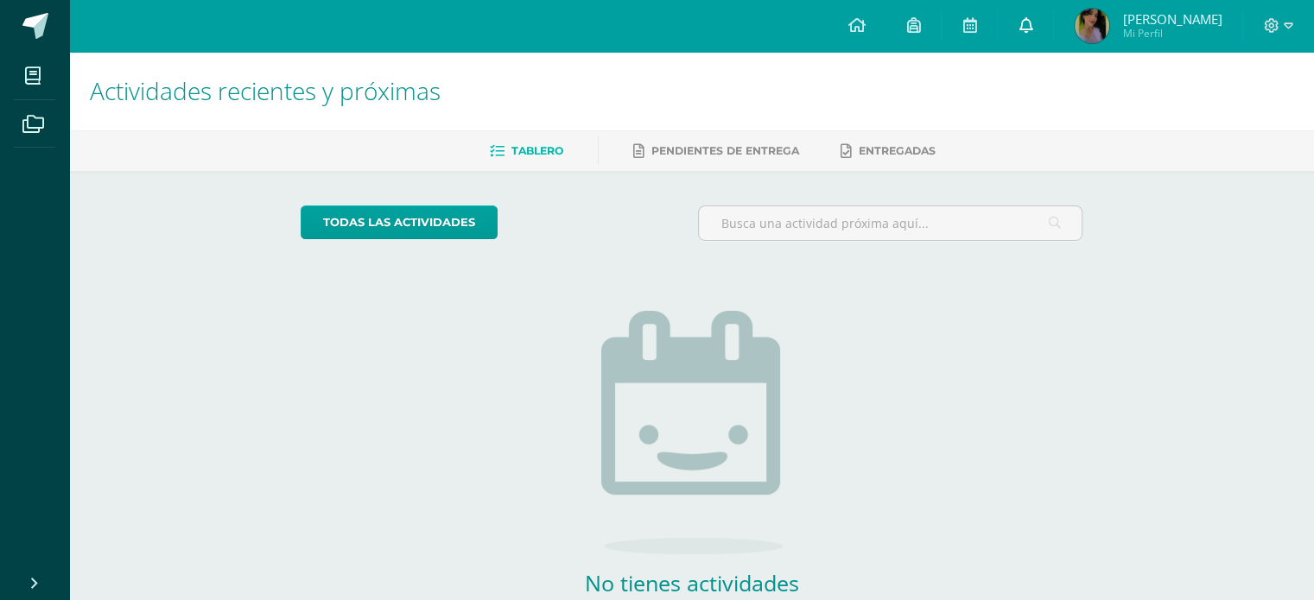
click at [1023, 31] on icon at bounding box center [1026, 25] width 14 height 16
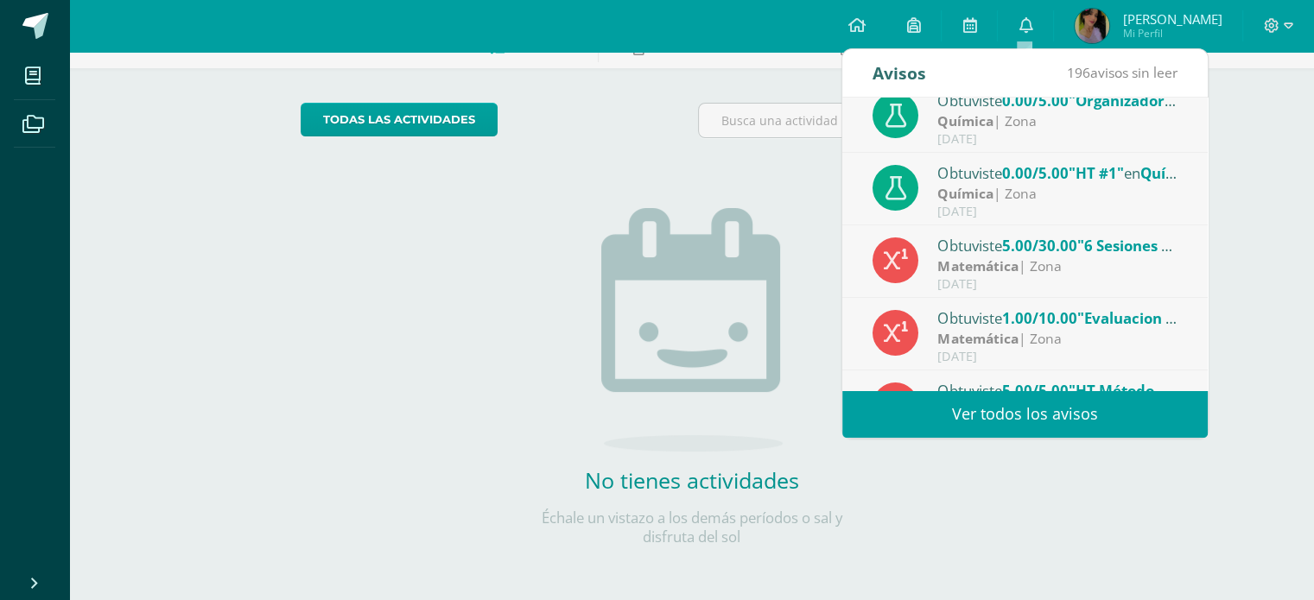
scroll to position [287, 0]
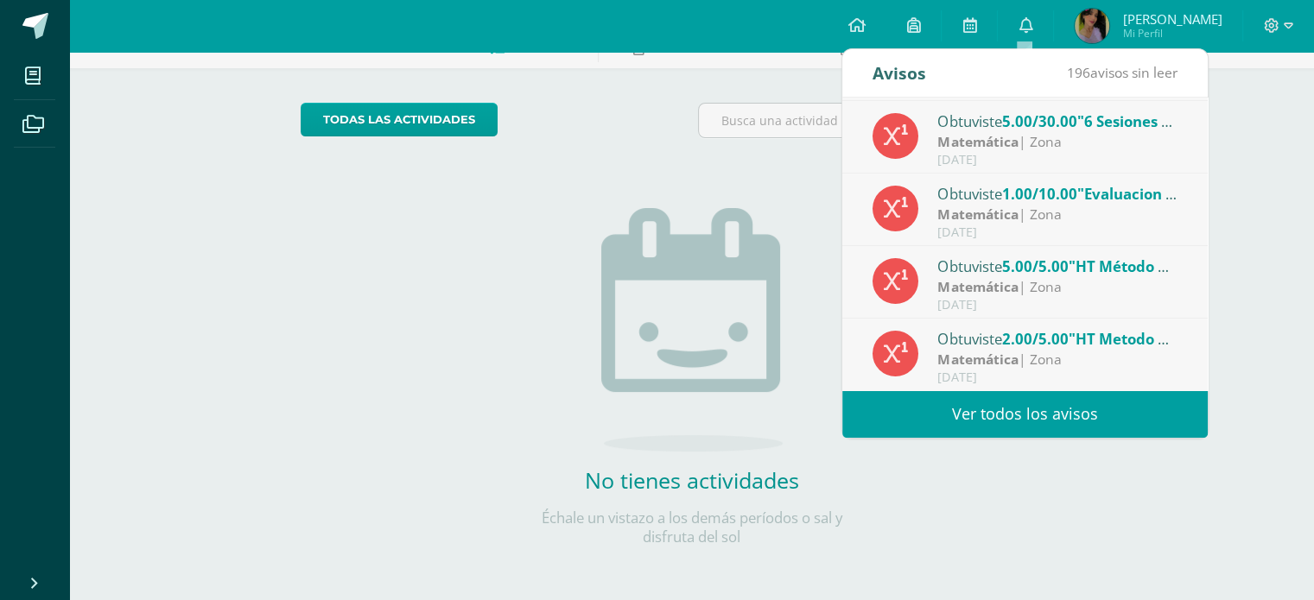
click at [935, 414] on link "Ver todos los avisos" at bounding box center [1024, 414] width 365 height 48
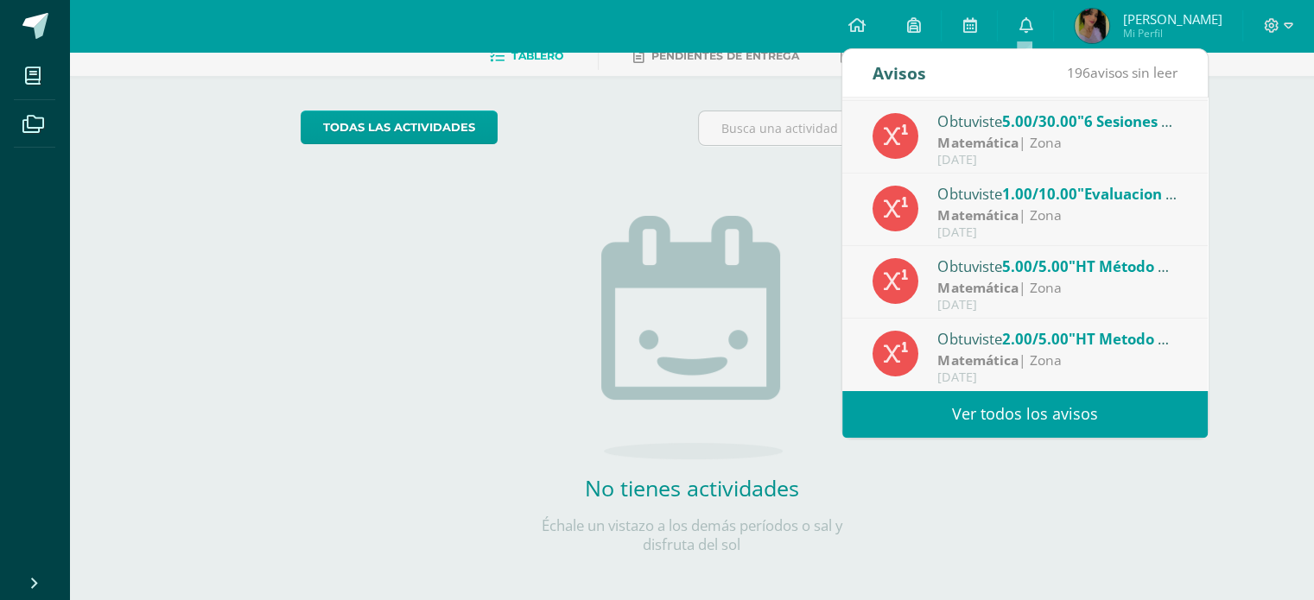
click at [1059, 417] on link "Ver todos los avisos" at bounding box center [1024, 414] width 365 height 48
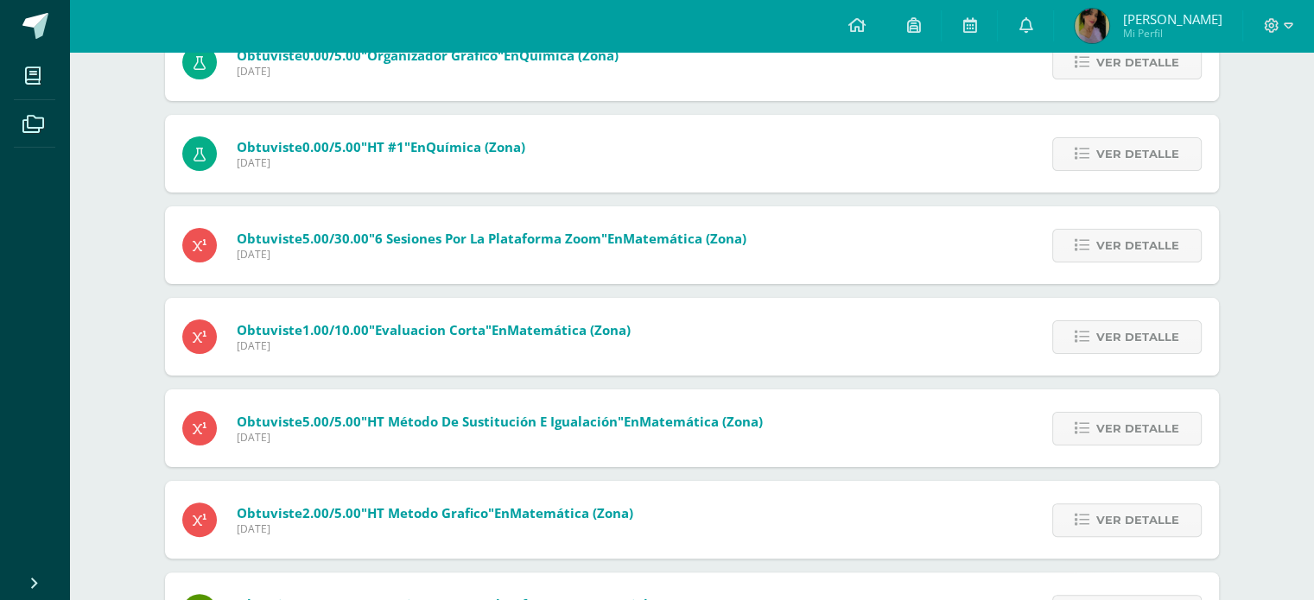
scroll to position [333, 0]
click at [1027, 28] on icon at bounding box center [1026, 25] width 14 height 16
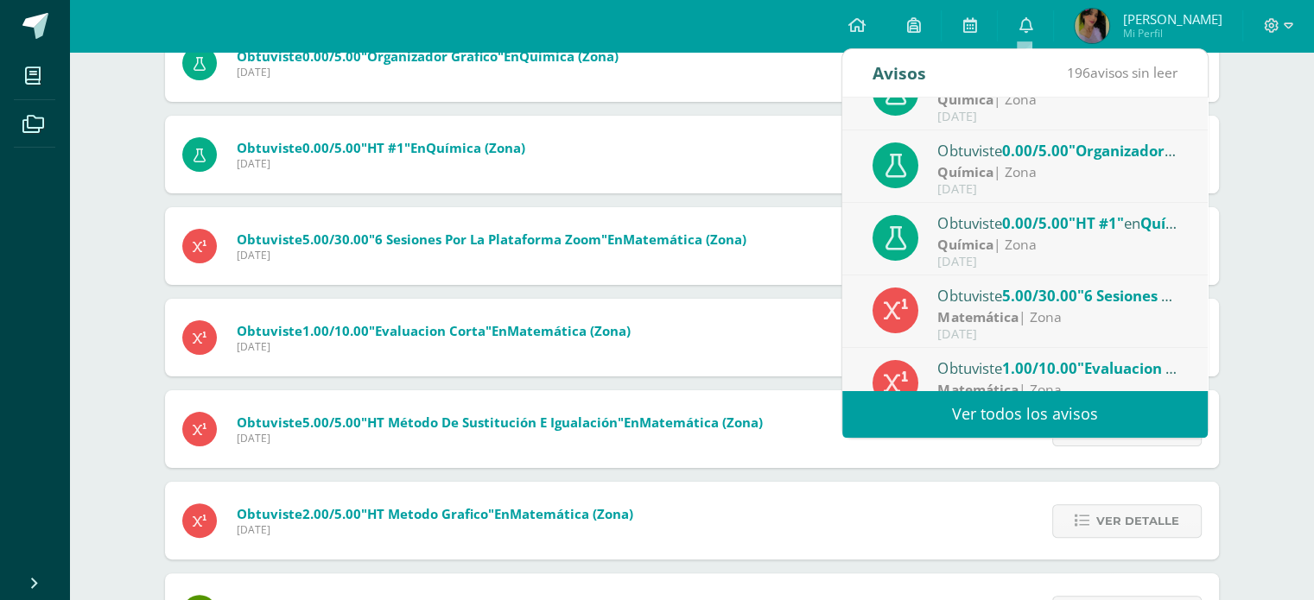
scroll to position [113, 0]
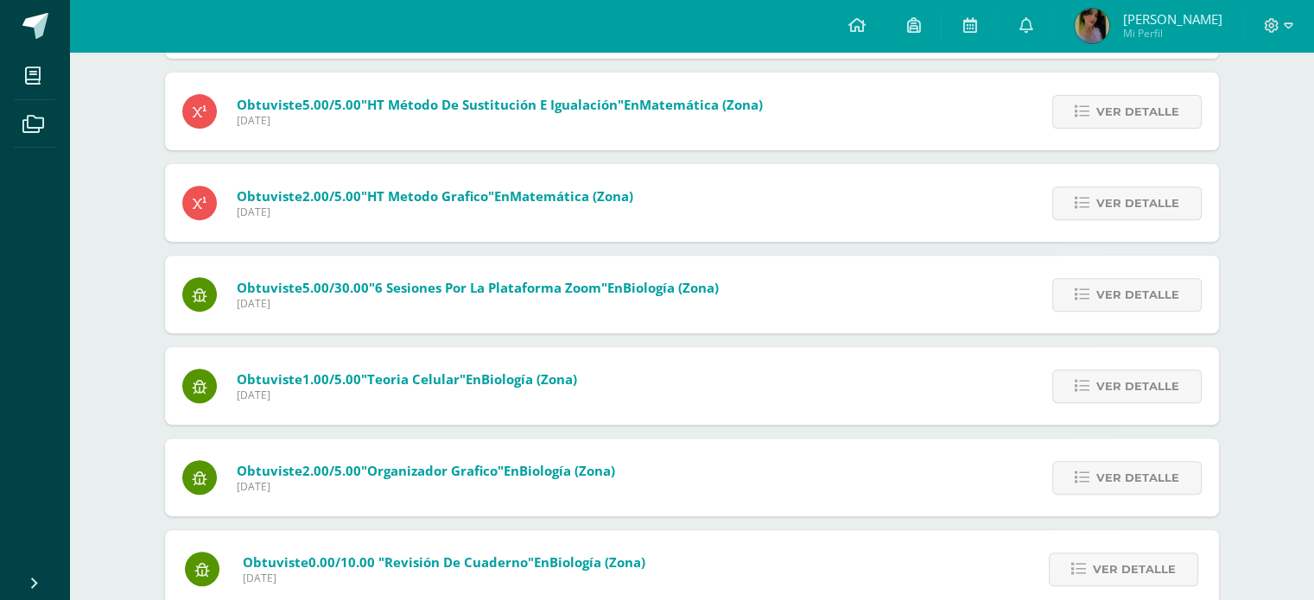
scroll to position [650, 0]
